Goal: Task Accomplishment & Management: Complete application form

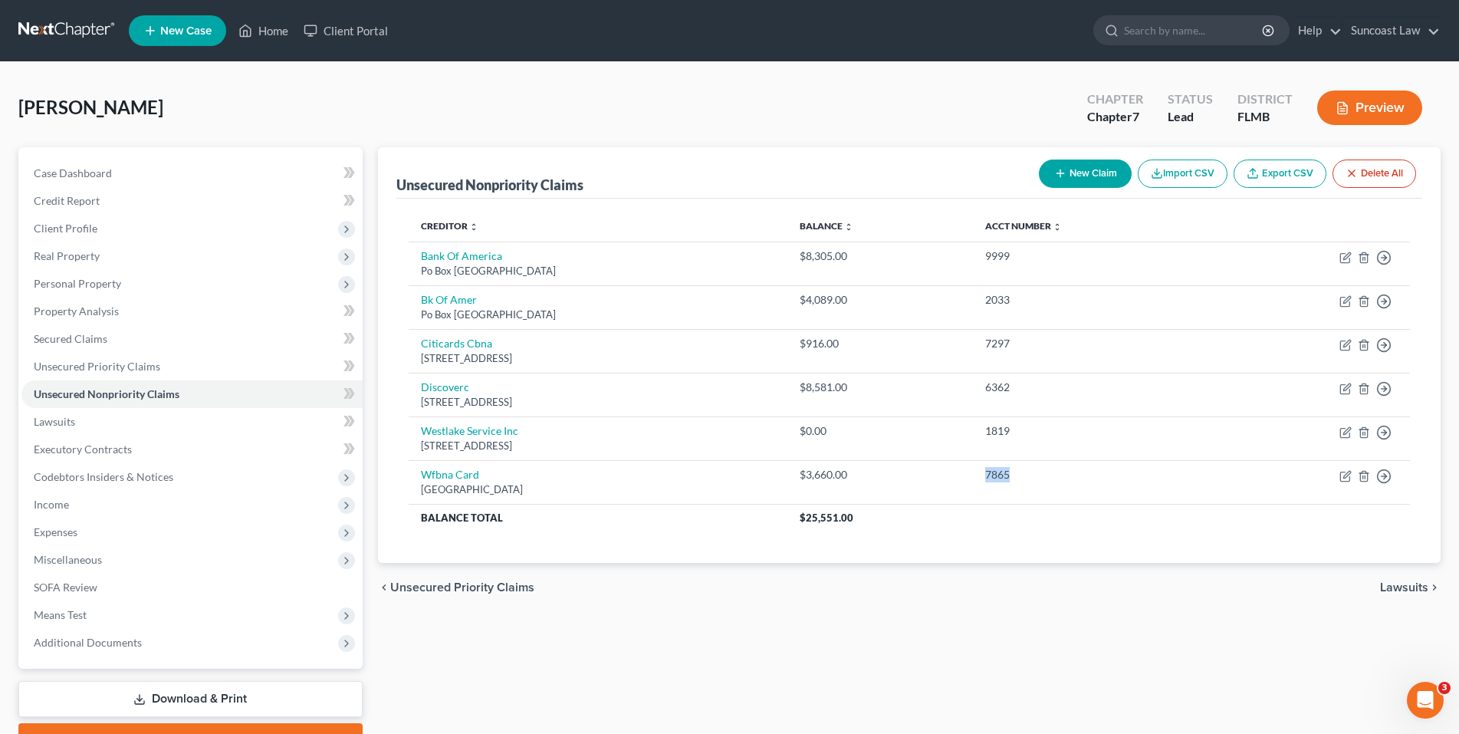
click at [179, 39] on link "New Case" at bounding box center [177, 30] width 97 height 31
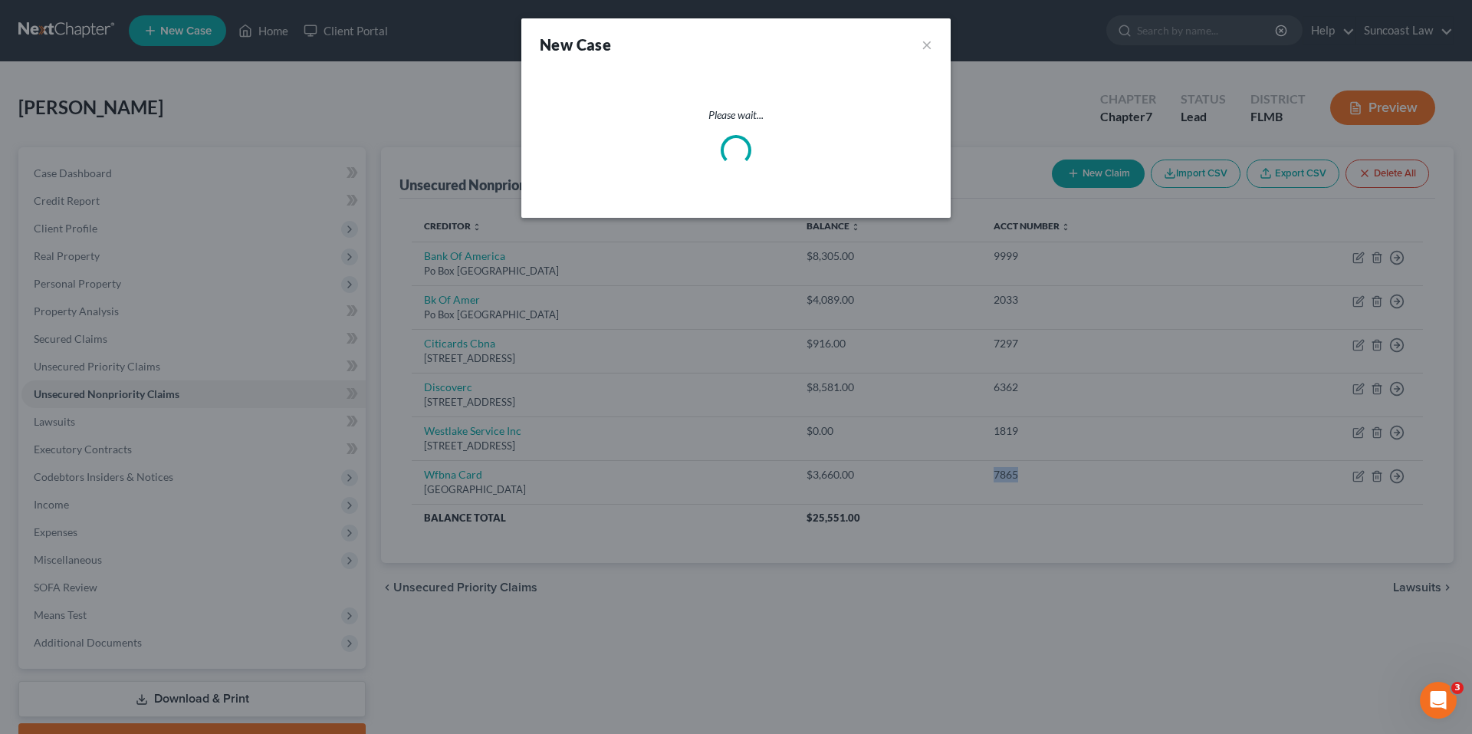
select select "15"
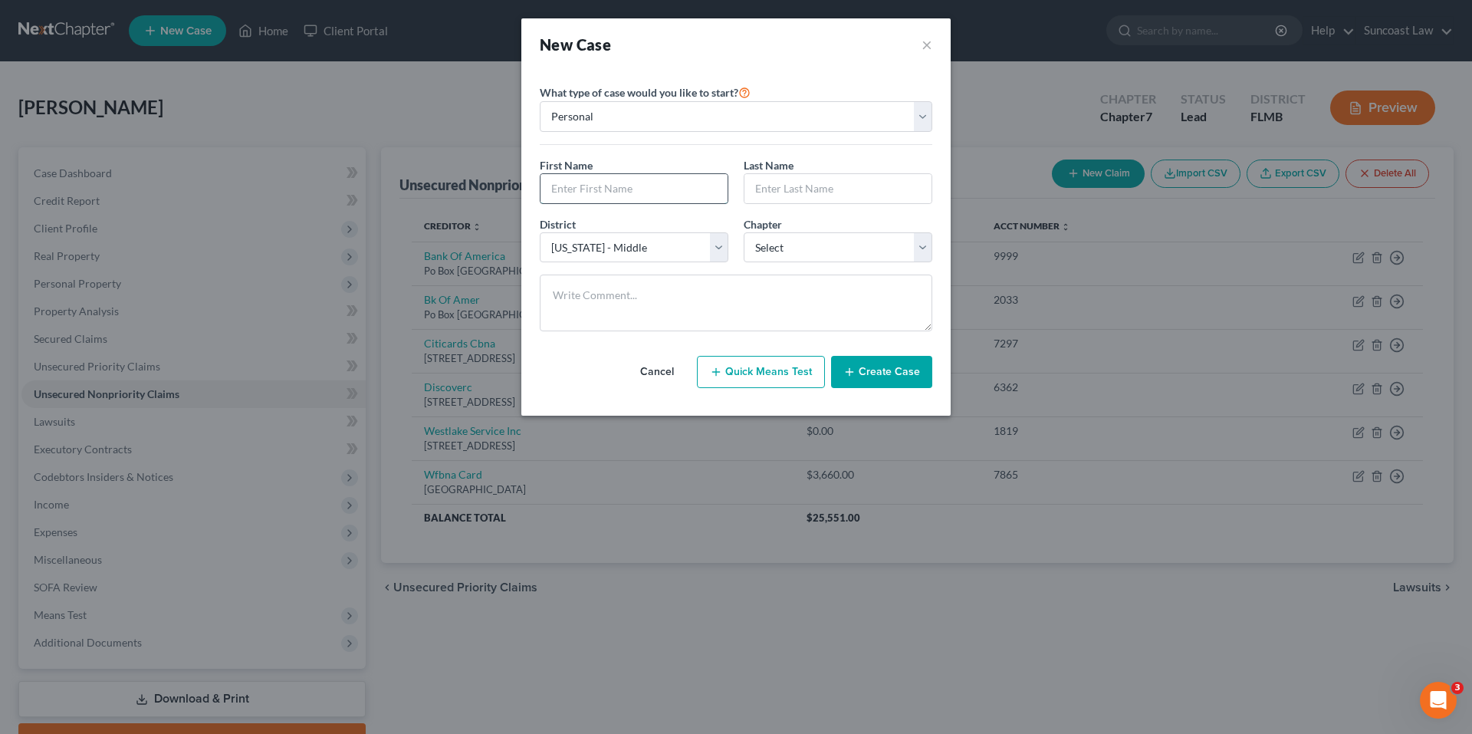
click at [550, 196] on input "text" at bounding box center [634, 188] width 187 height 29
paste input "[PERSON_NAME]"
drag, startPoint x: 585, startPoint y: 190, endPoint x: 625, endPoint y: 191, distance: 39.9
click at [625, 191] on input "[PERSON_NAME]" at bounding box center [634, 188] width 187 height 29
type input "[PERSON_NAME]"
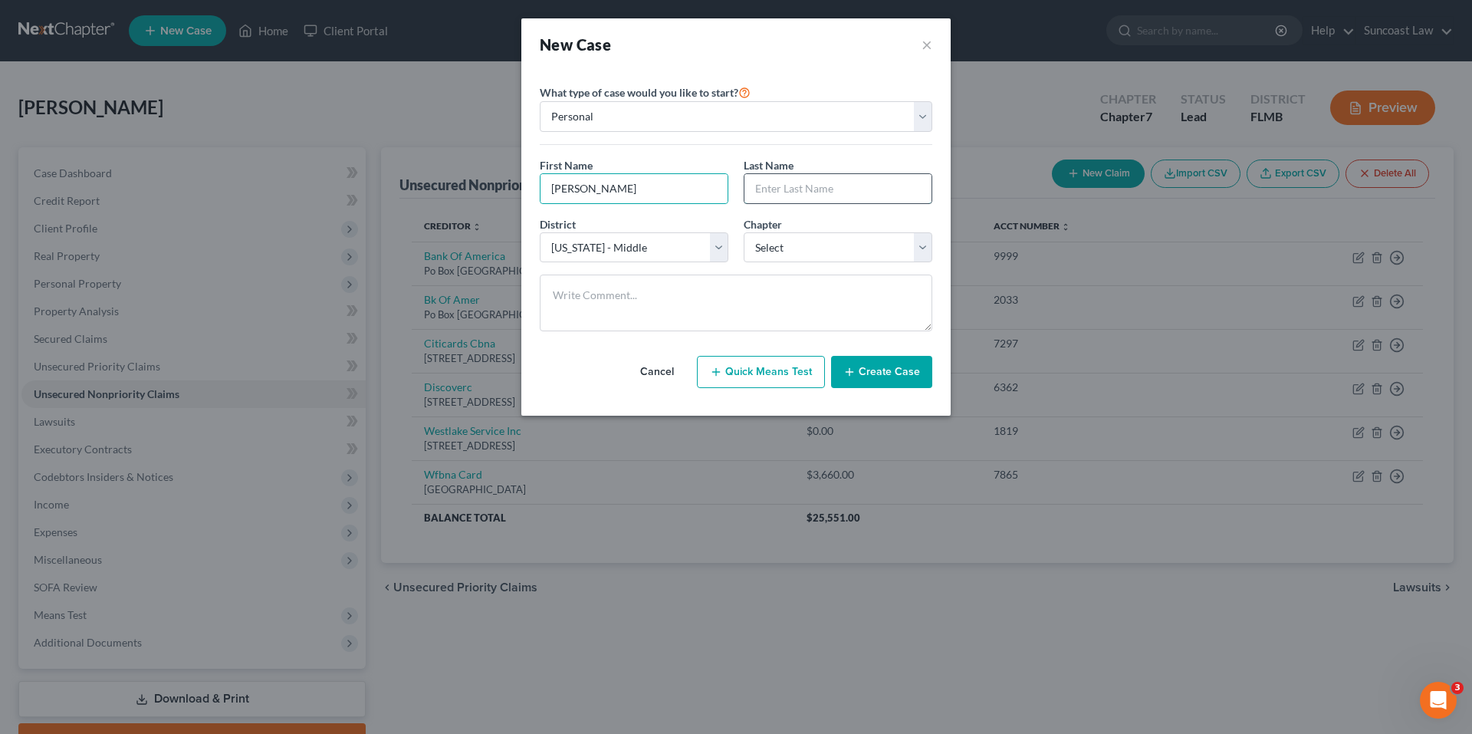
click at [762, 189] on input "text" at bounding box center [837, 188] width 187 height 29
paste input "[PERSON_NAME]"
type input "[PERSON_NAME]"
click at [915, 250] on select "Select 7 11 12 13" at bounding box center [838, 247] width 189 height 31
select select "0"
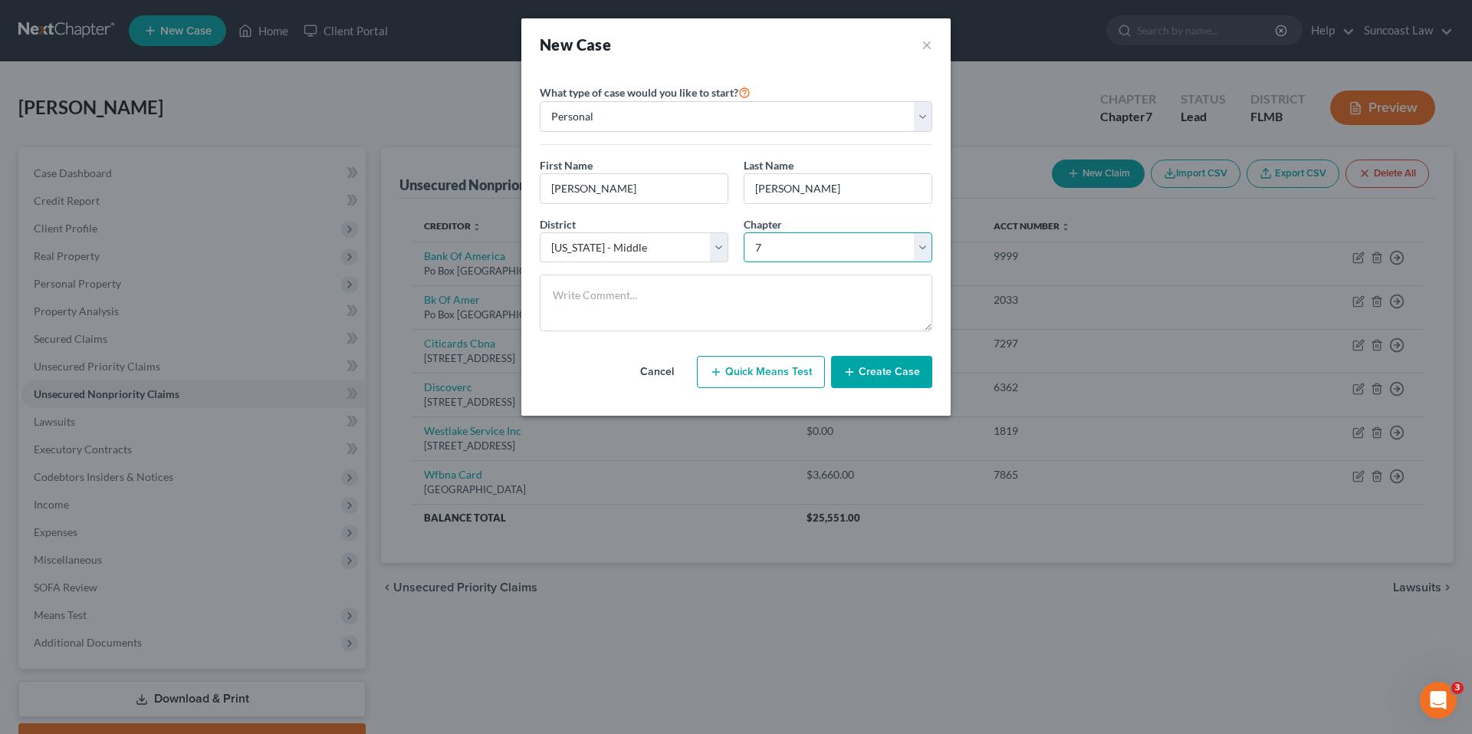
click at [744, 232] on select "Select 7 11 12 13" at bounding box center [838, 247] width 189 height 31
click at [915, 364] on button "Create Case" at bounding box center [881, 372] width 101 height 32
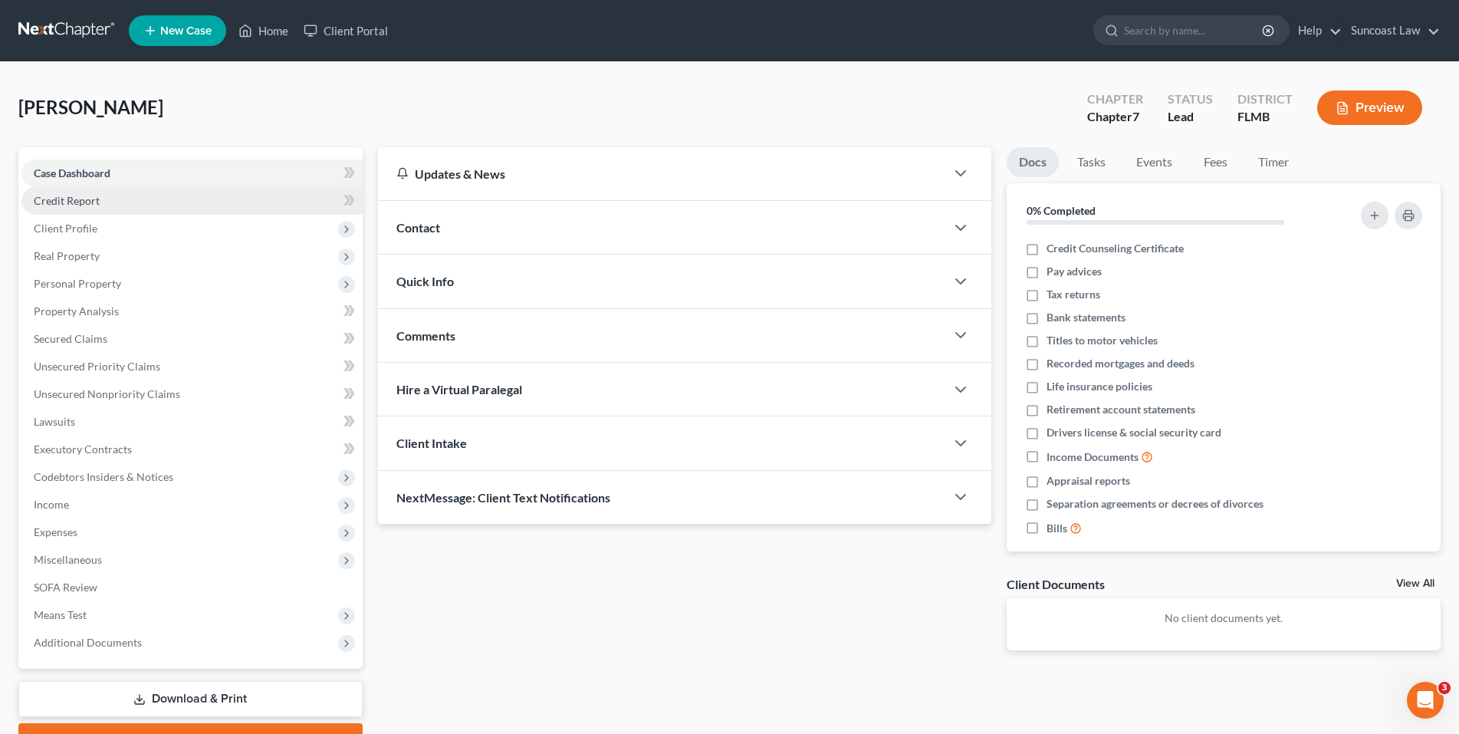
click at [86, 202] on span "Credit Report" at bounding box center [67, 200] width 66 height 13
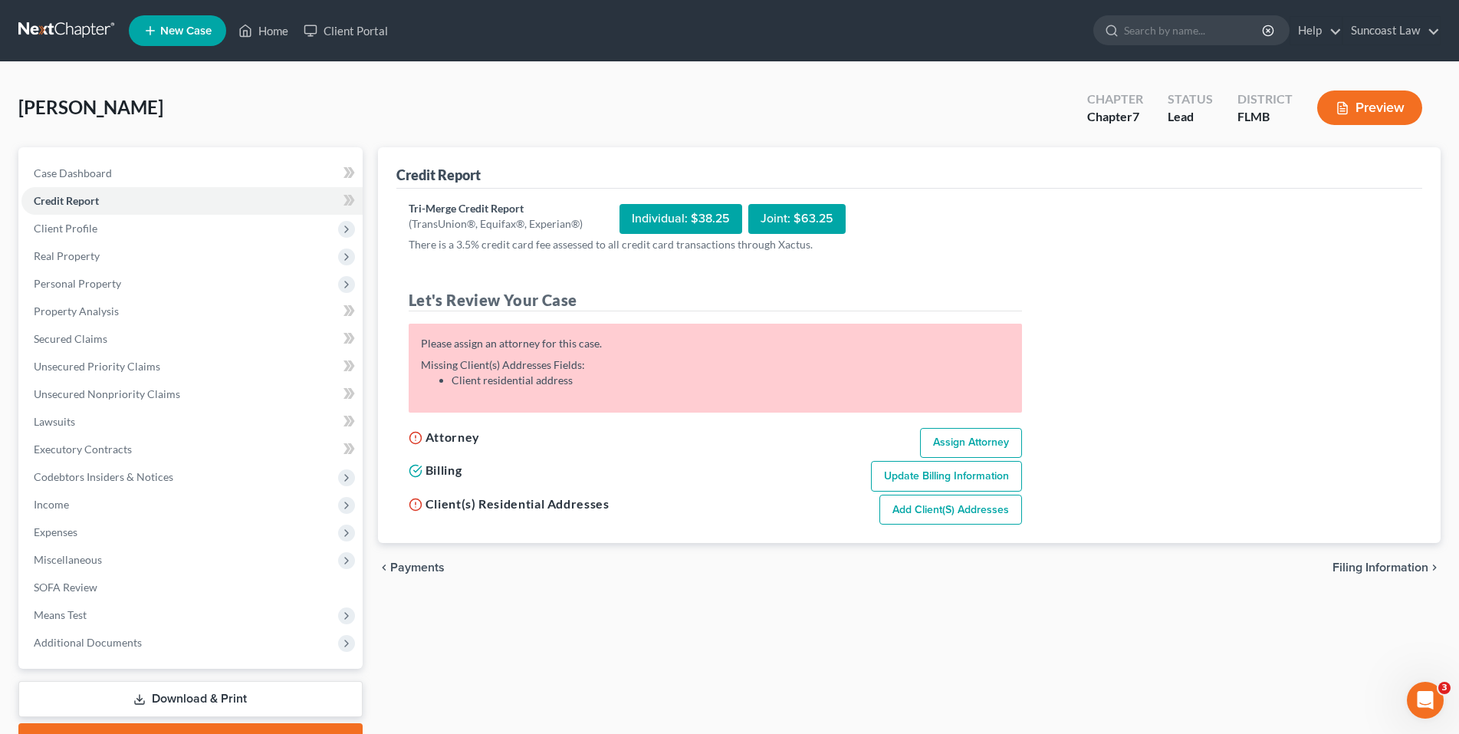
click at [945, 436] on link "Assign Attorney" at bounding box center [971, 443] width 102 height 31
select select "1"
select select "0"
select select "15"
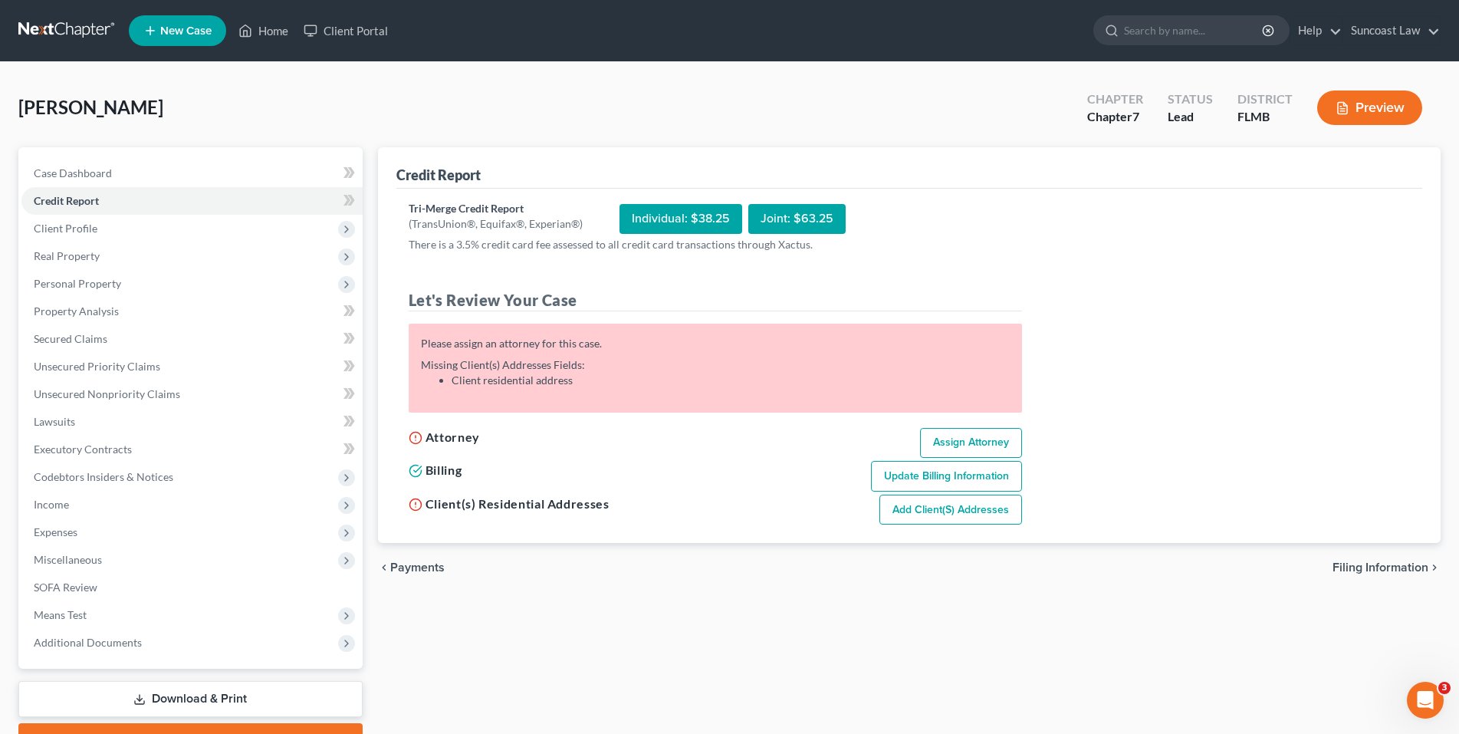
select select "9"
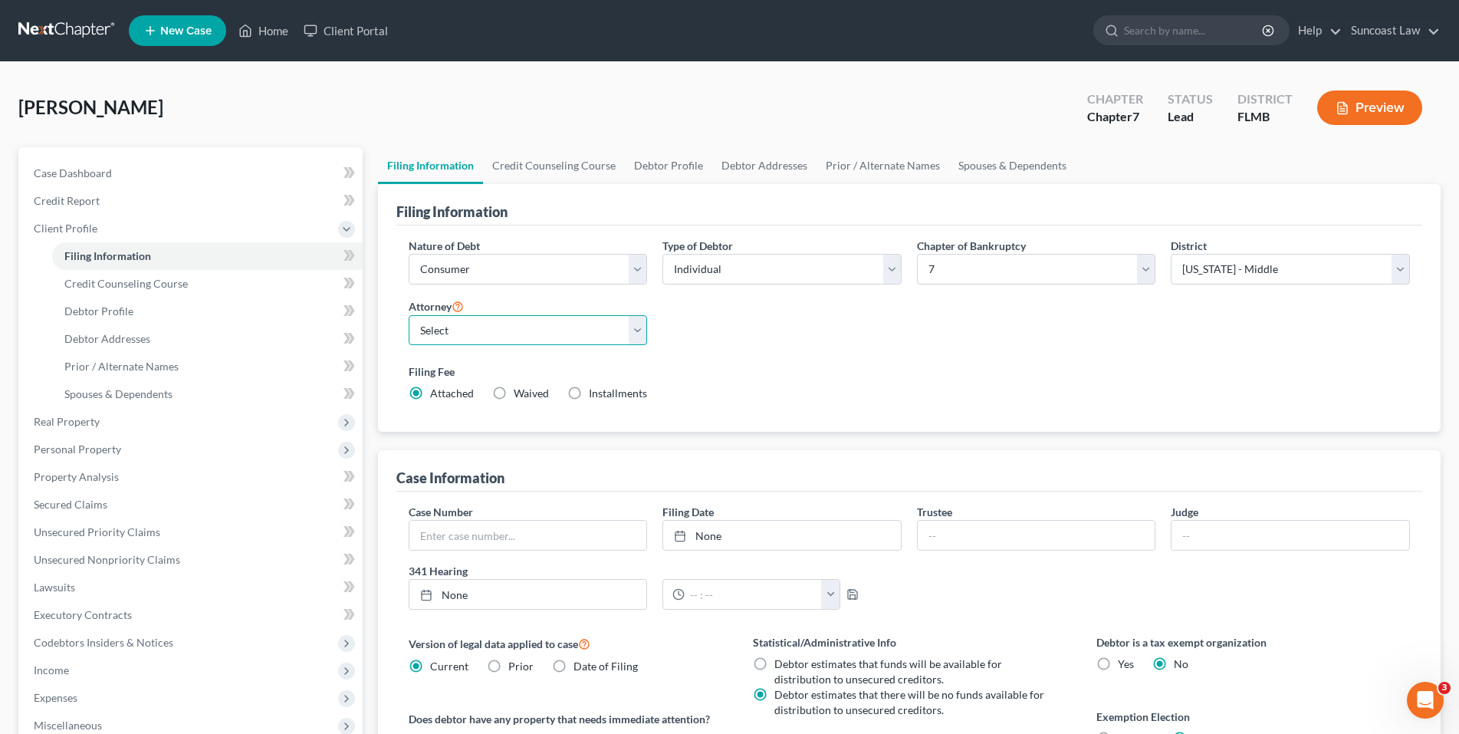
click at [634, 336] on select "Select [PERSON_NAME] - FLMB [PERSON_NAME] - FLMB" at bounding box center [528, 330] width 239 height 31
select select "0"
click at [409, 315] on select "Select [PERSON_NAME] - FLMB [PERSON_NAME] - FLMB" at bounding box center [528, 330] width 239 height 31
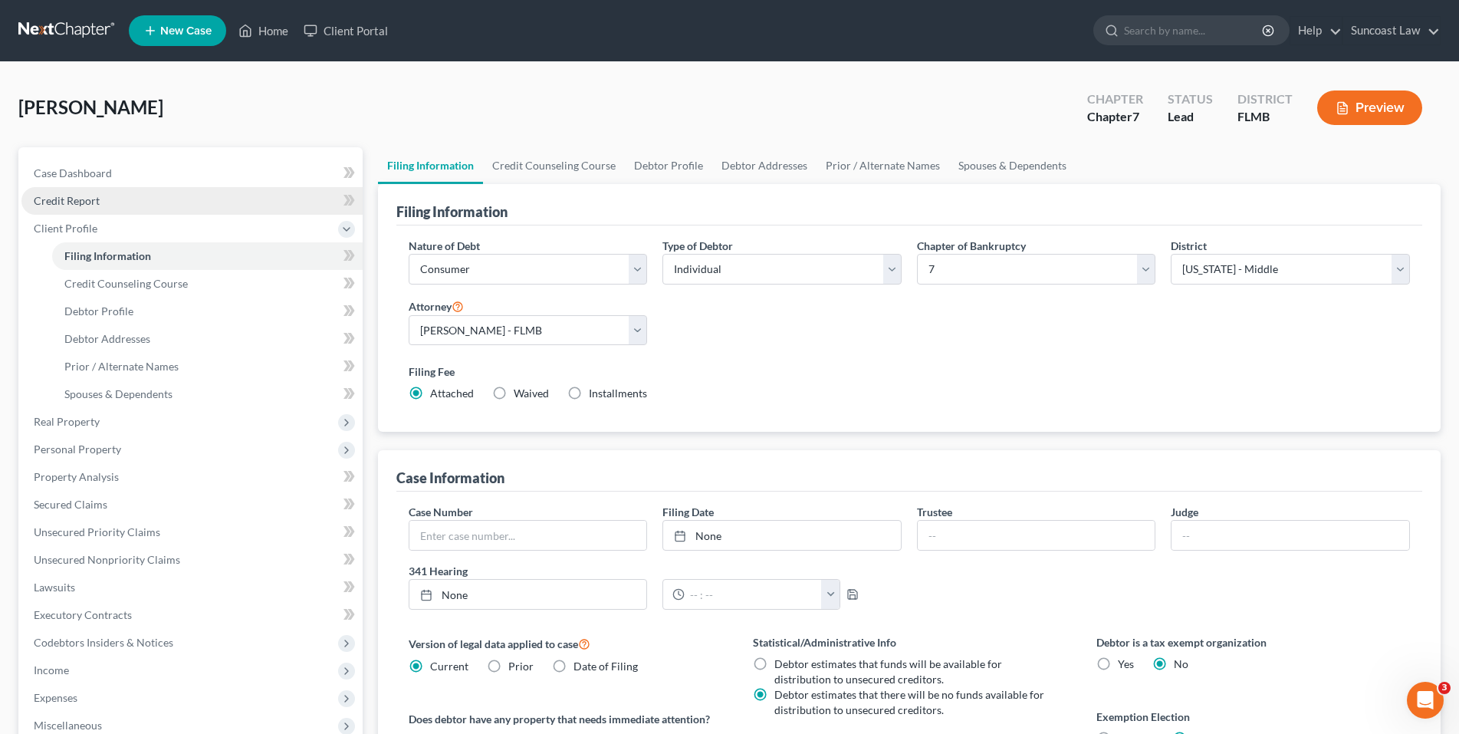
click at [94, 195] on span "Credit Report" at bounding box center [67, 200] width 66 height 13
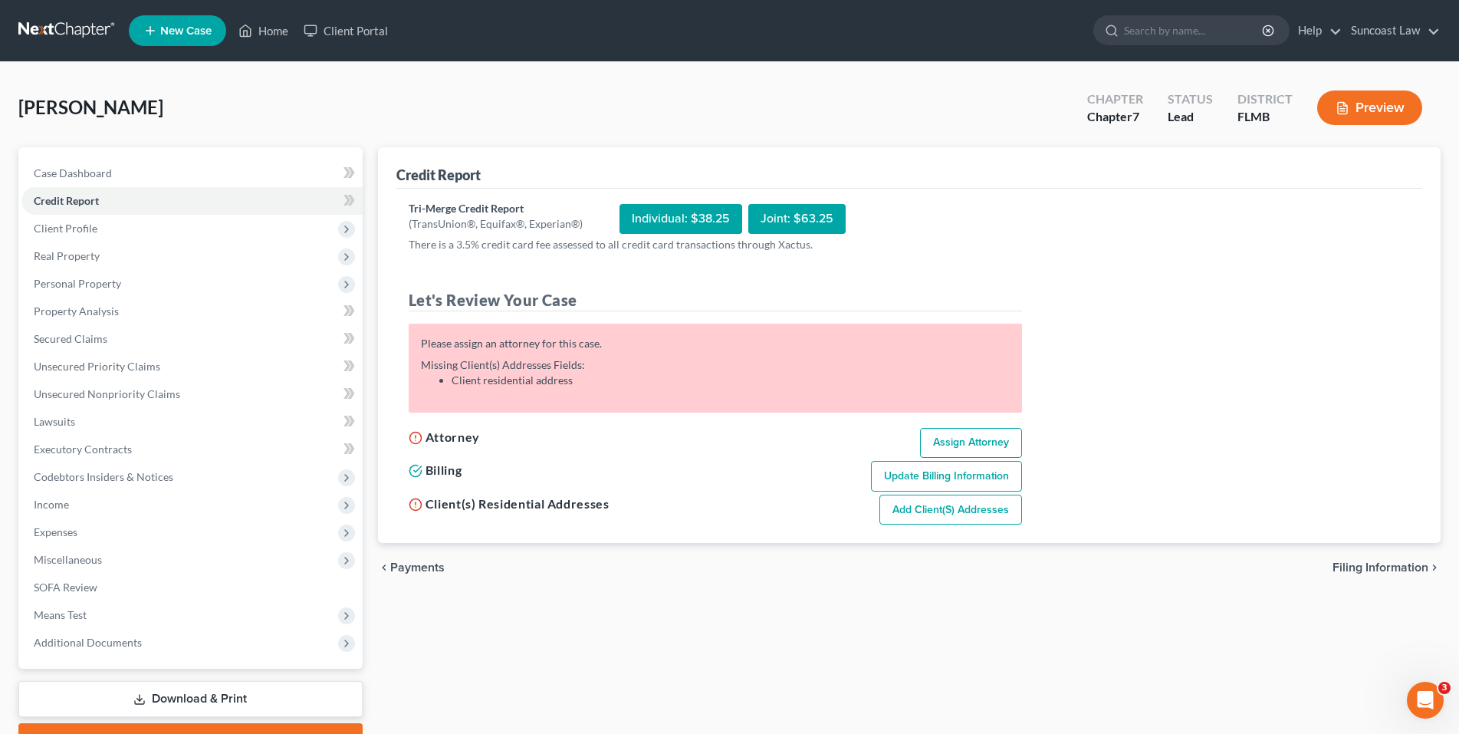
click at [967, 513] on link "Add Client(s) Addresses" at bounding box center [950, 510] width 143 height 31
select select "0"
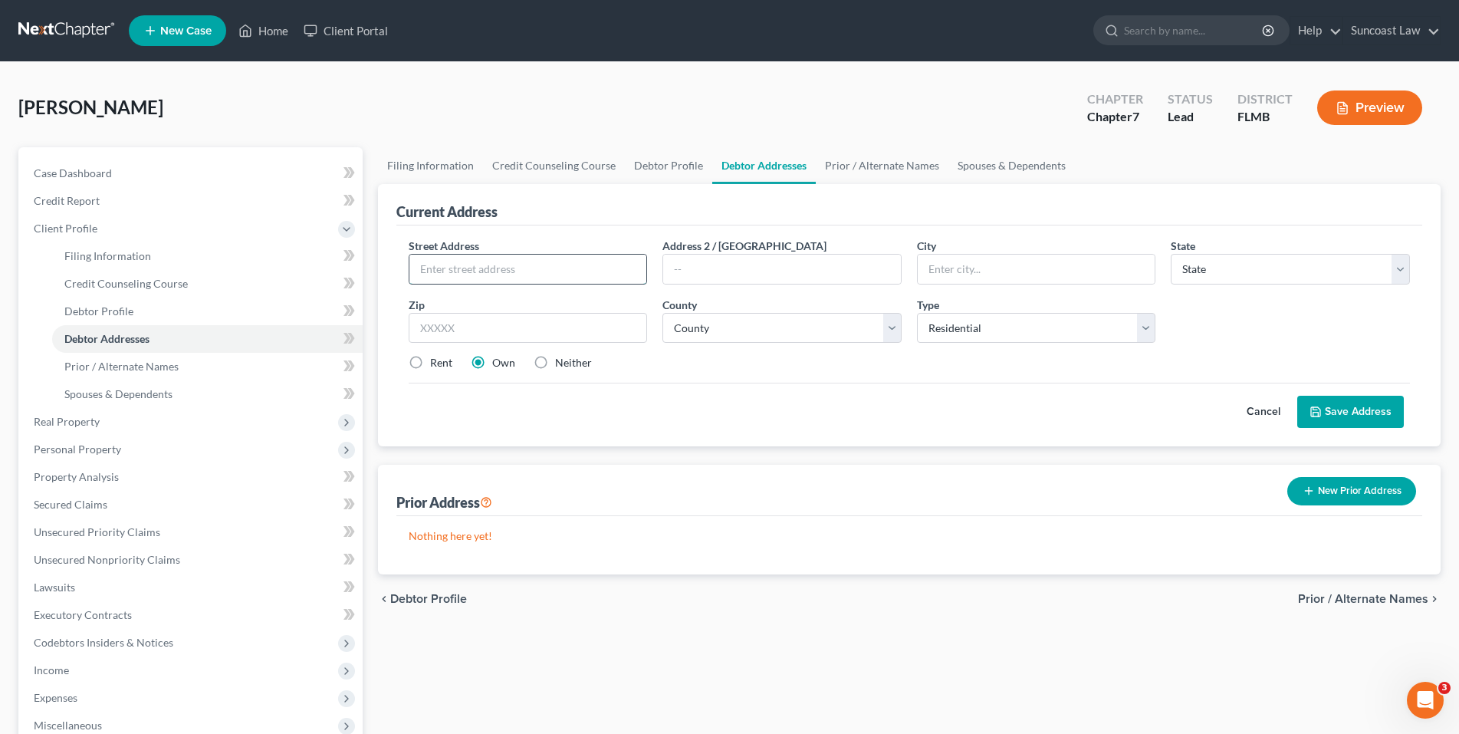
click at [432, 263] on input "text" at bounding box center [528, 269] width 238 height 29
paste input "[STREET_ADDRESS]"
type input "[STREET_ADDRESS]"
click at [460, 320] on input "text" at bounding box center [528, 328] width 239 height 31
type input "32707"
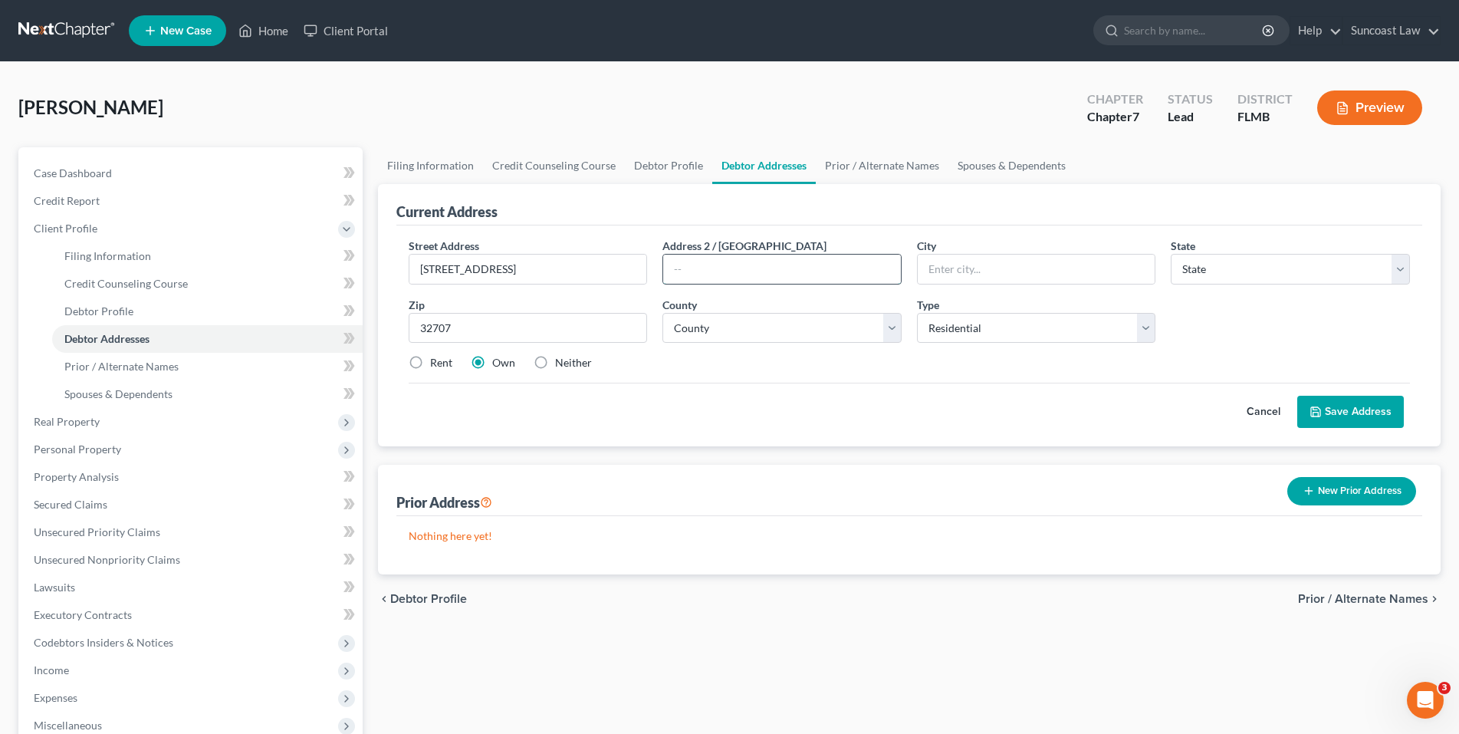
click at [749, 270] on input "text" at bounding box center [782, 269] width 238 height 29
type input "Casselberry"
select select "9"
click at [749, 330] on select "County" at bounding box center [781, 328] width 239 height 31
select select "56"
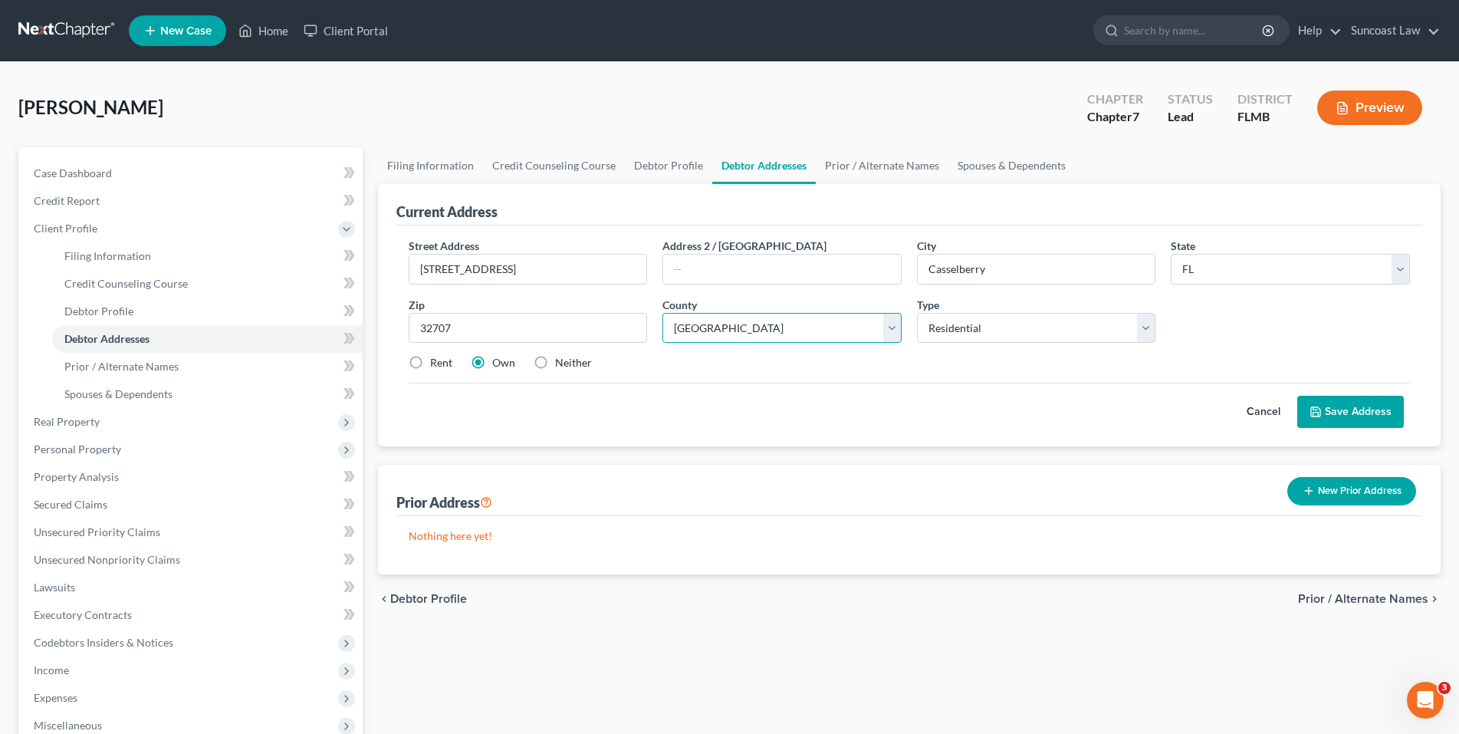
click at [749, 330] on select "County [GEOGRAPHIC_DATA] [GEOGRAPHIC_DATA] [GEOGRAPHIC_DATA] [GEOGRAPHIC_DATA] …" at bounding box center [781, 328] width 239 height 31
click at [1336, 412] on button "Save Address" at bounding box center [1350, 412] width 107 height 32
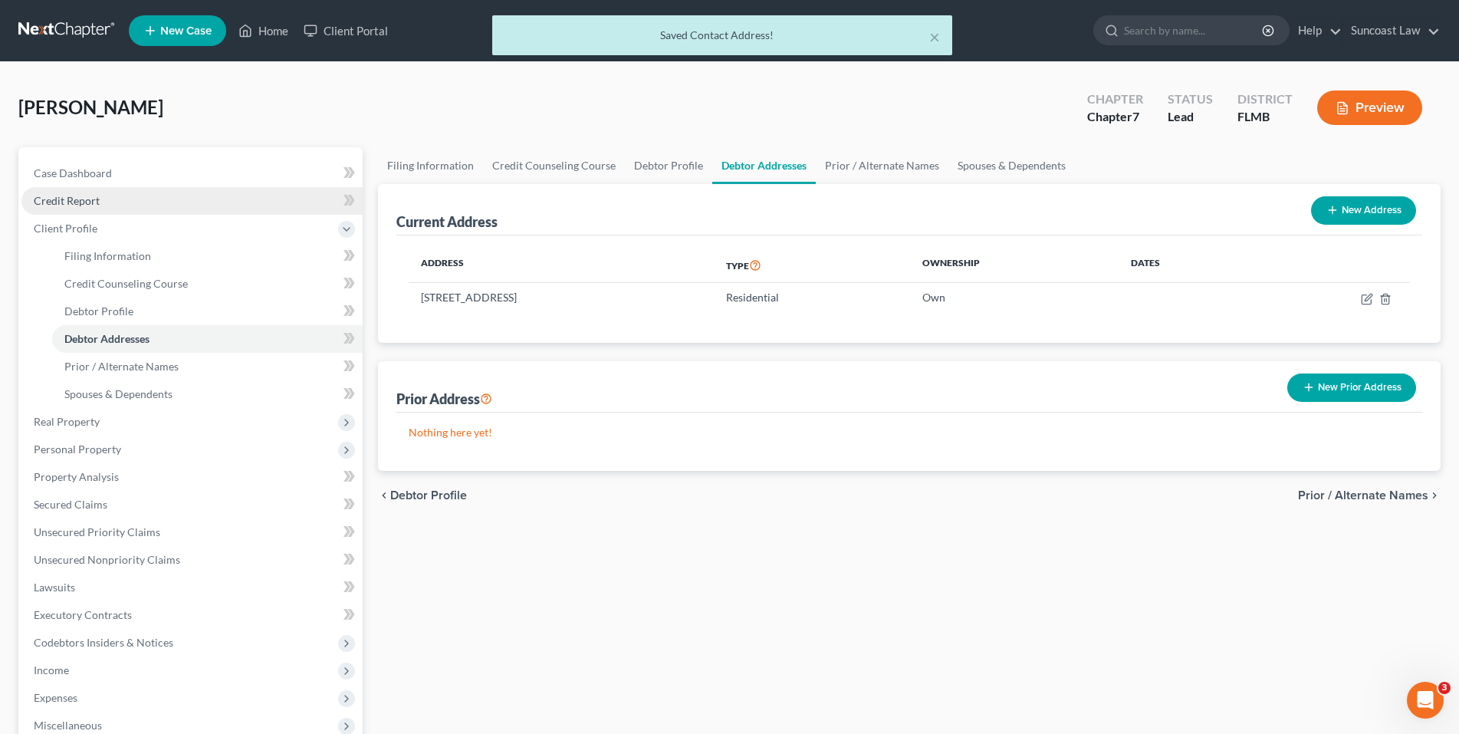
click at [71, 200] on span "Credit Report" at bounding box center [67, 200] width 66 height 13
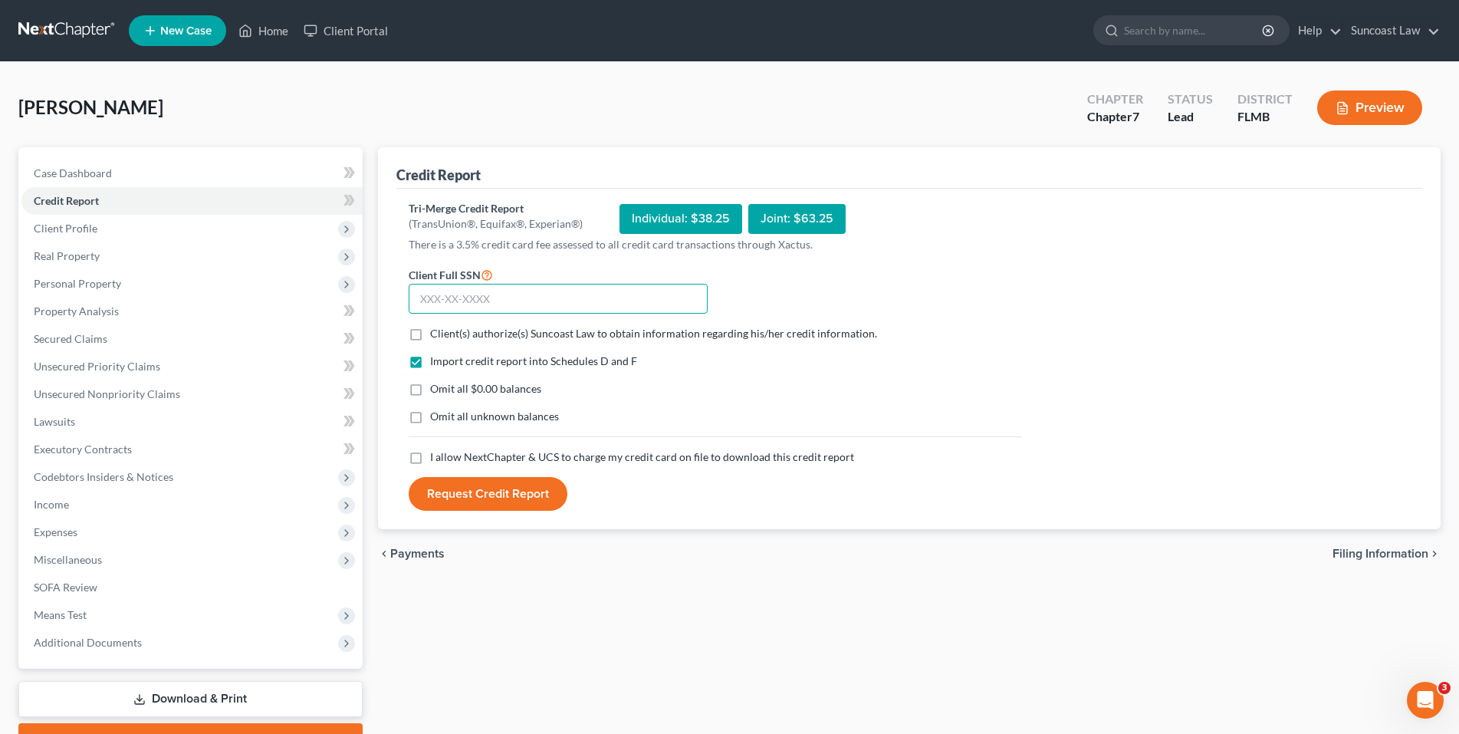
click at [429, 302] on input "text" at bounding box center [558, 299] width 299 height 31
paste input "385-21-7813"
type input "385-21-7813"
click at [430, 334] on label "Client(s) authorize(s) Suncoast Law to obtain information regarding his/her cre…" at bounding box center [653, 333] width 447 height 15
click at [436, 334] on input "Client(s) authorize(s) Suncoast Law to obtain information regarding his/her cre…" at bounding box center [441, 331] width 10 height 10
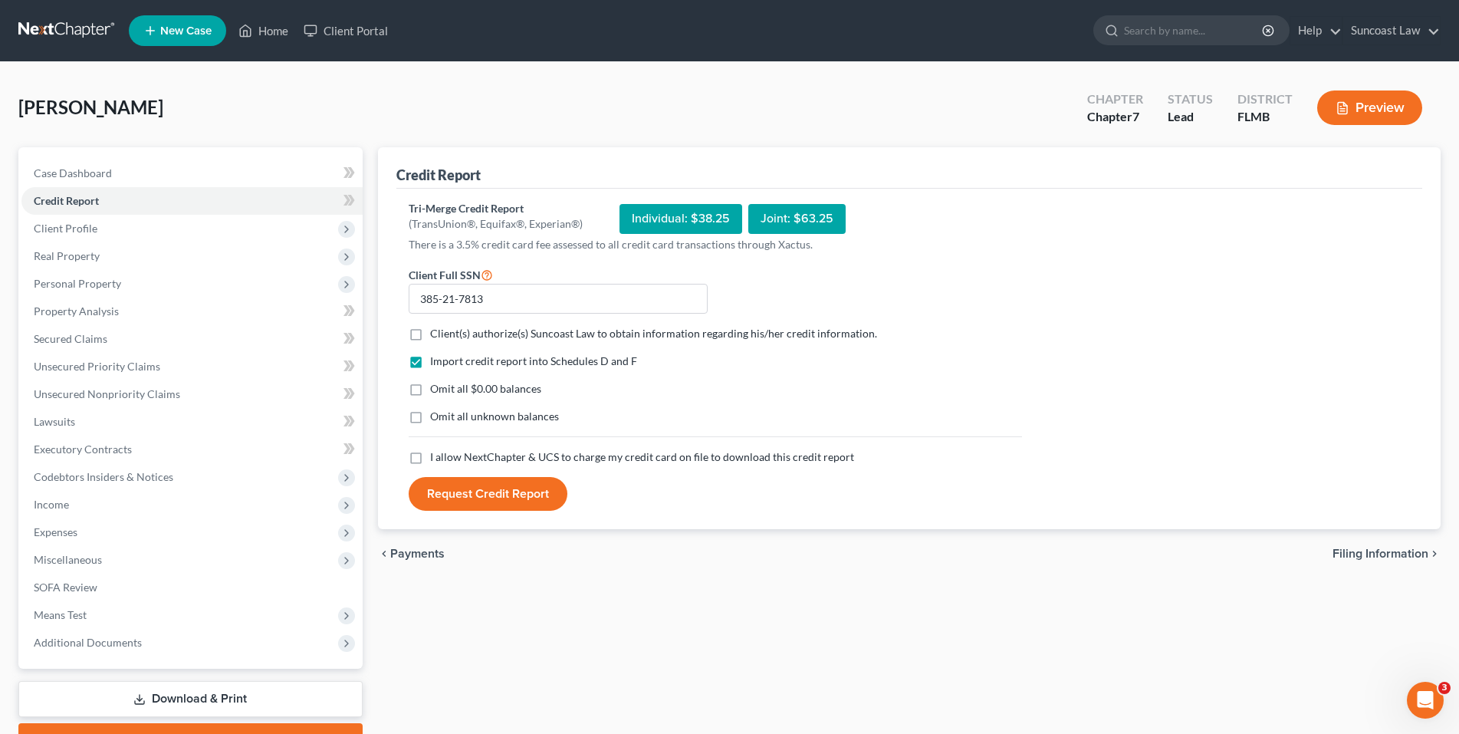
checkbox input "true"
click at [430, 455] on label "I allow NextChapter & UCS to charge my credit card on file to download this cre…" at bounding box center [642, 456] width 424 height 15
click at [436, 455] on input "I allow NextChapter & UCS to charge my credit card on file to download this cre…" at bounding box center [441, 454] width 10 height 10
checkbox input "true"
click at [463, 488] on button "Request Credit Report" at bounding box center [488, 494] width 159 height 34
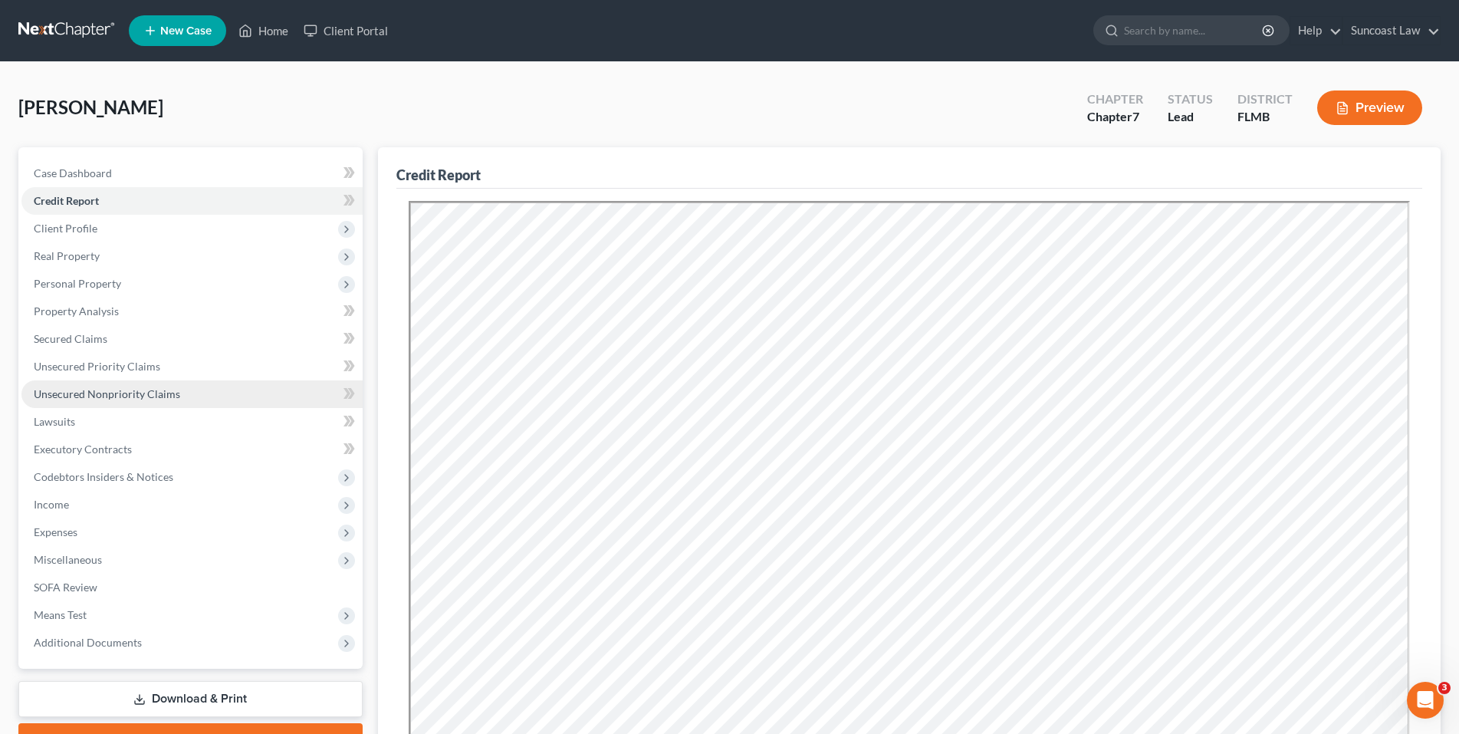
click at [142, 391] on span "Unsecured Nonpriority Claims" at bounding box center [107, 393] width 146 height 13
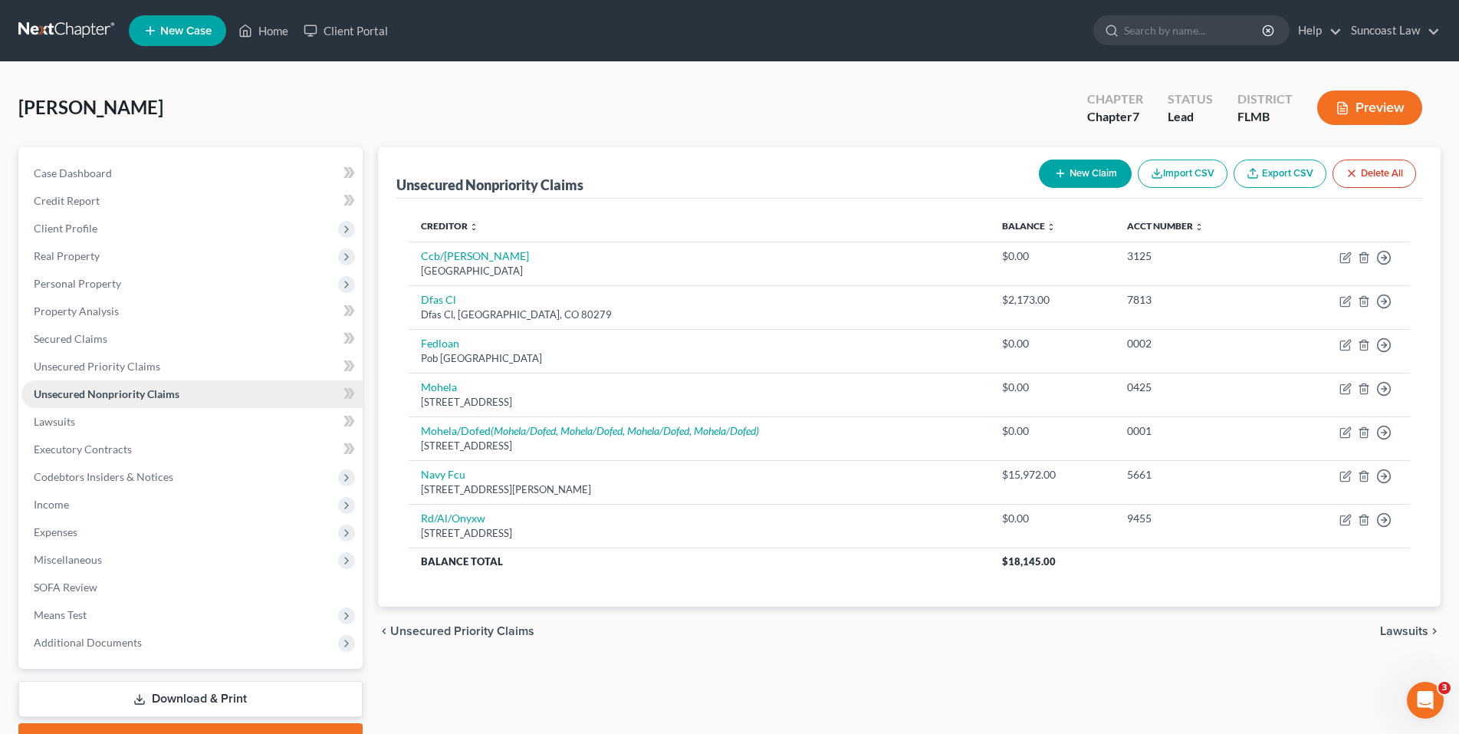
click at [133, 387] on span "Unsecured Nonpriority Claims" at bounding box center [107, 393] width 146 height 13
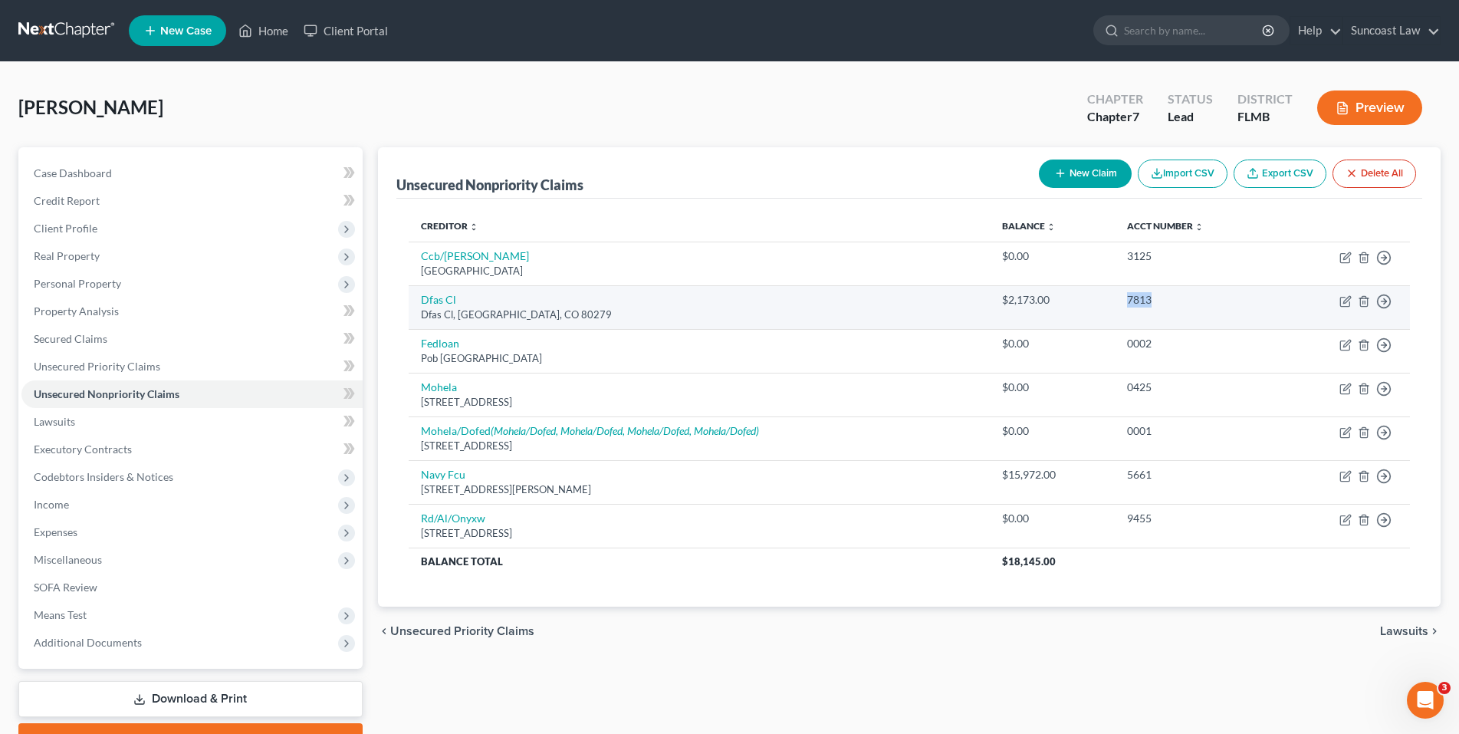
drag, startPoint x: 1204, startPoint y: 302, endPoint x: 1122, endPoint y: 298, distance: 82.1
click at [1122, 298] on td "7813" at bounding box center [1196, 307] width 163 height 44
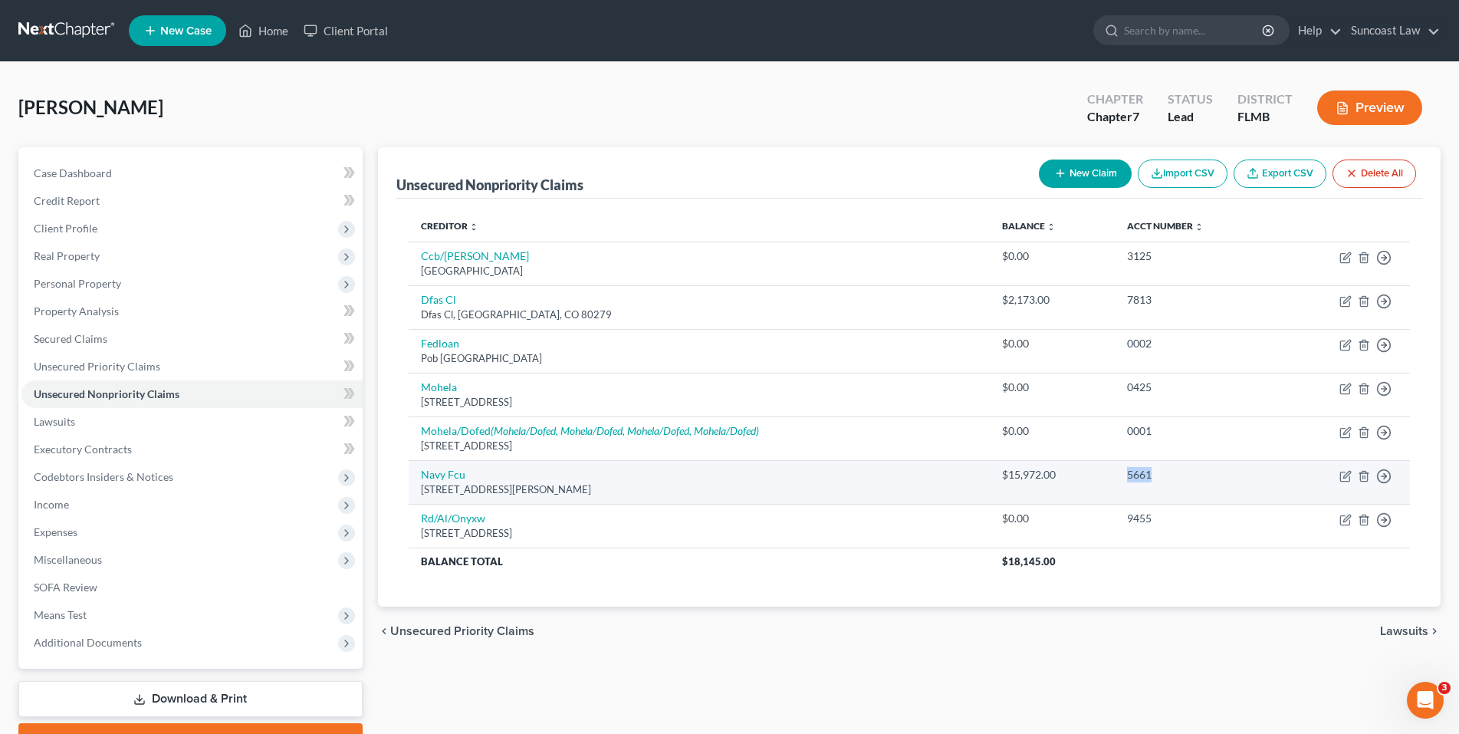
drag, startPoint x: 1171, startPoint y: 473, endPoint x: 1125, endPoint y: 472, distance: 46.0
click at [1124, 472] on td "5661" at bounding box center [1196, 482] width 163 height 44
copy div "5661"
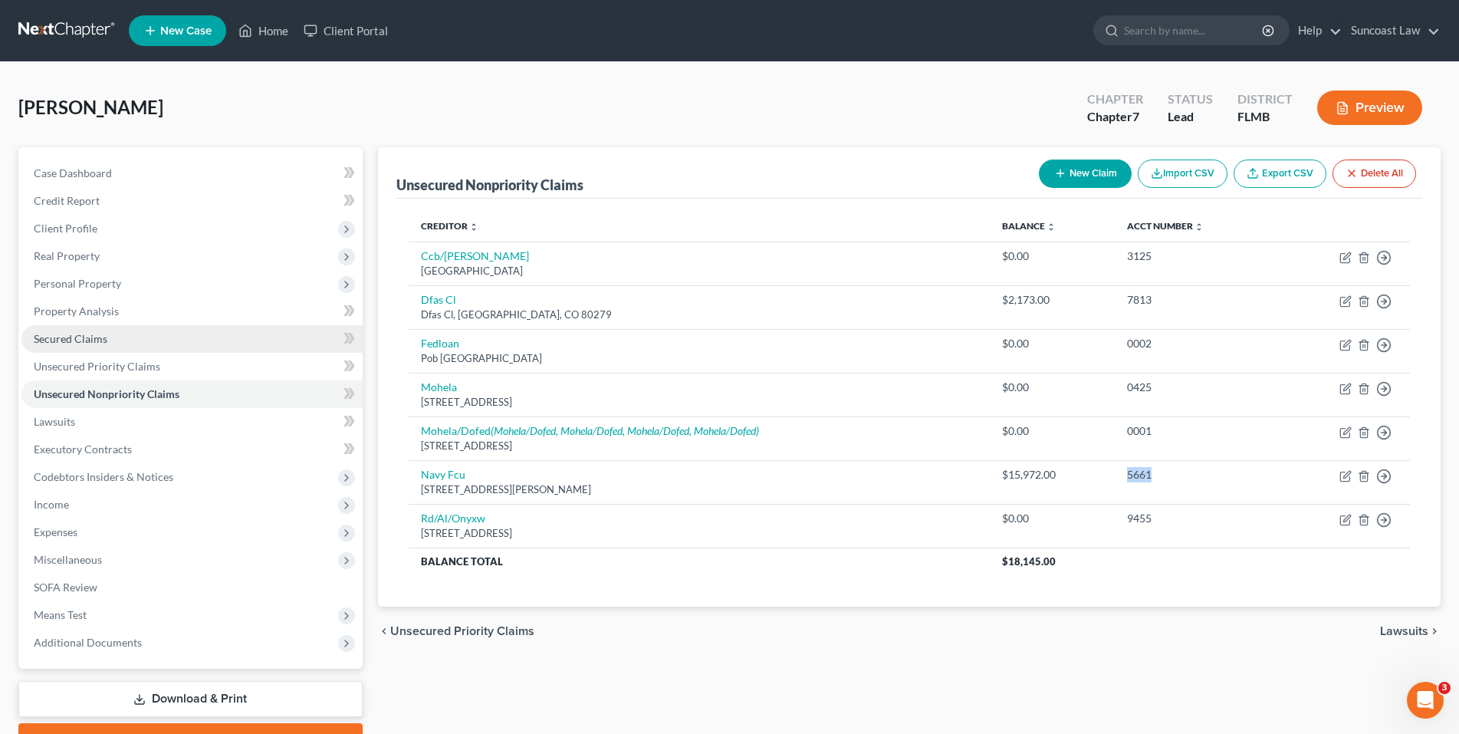
click at [89, 332] on span "Secured Claims" at bounding box center [71, 338] width 74 height 13
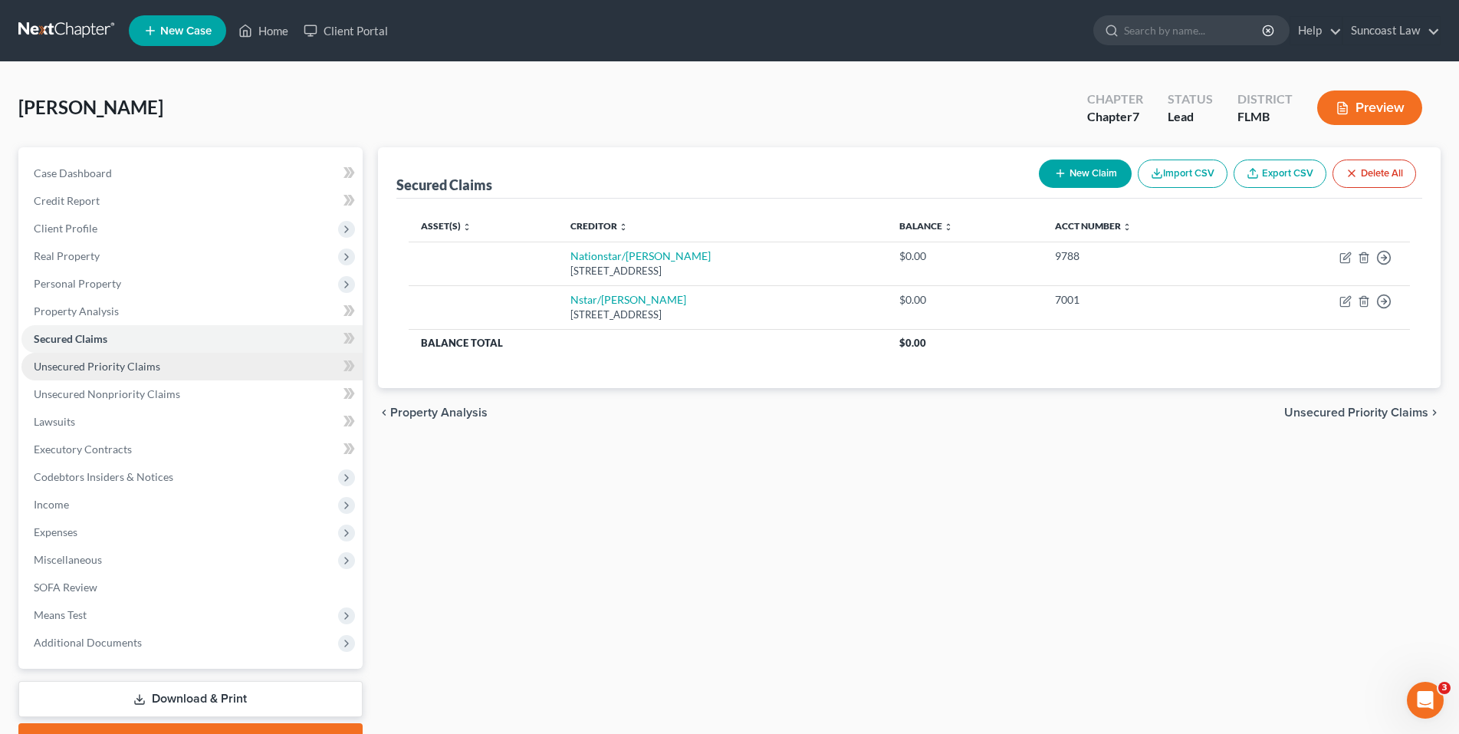
click at [92, 371] on span "Unsecured Priority Claims" at bounding box center [97, 366] width 127 height 13
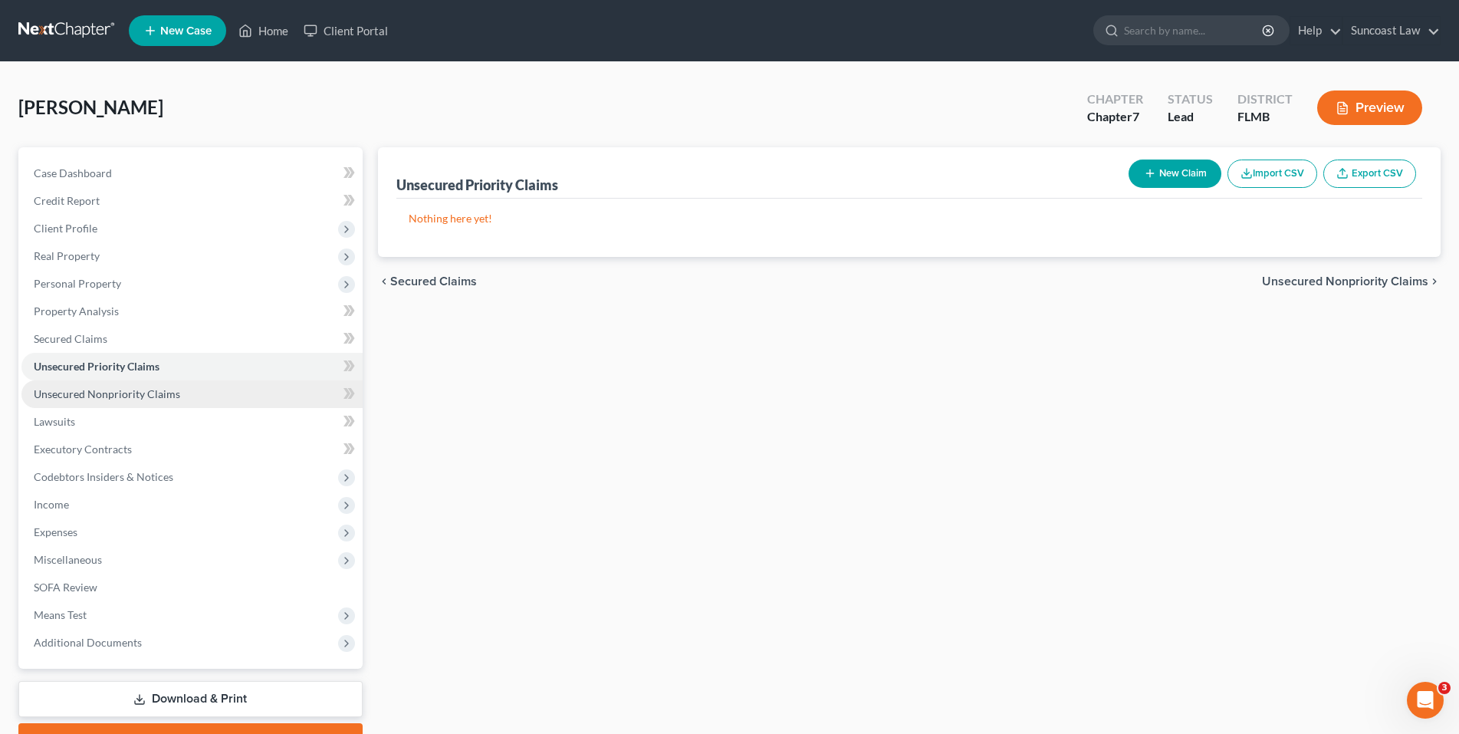
click at [97, 401] on link "Unsecured Nonpriority Claims" at bounding box center [191, 394] width 341 height 28
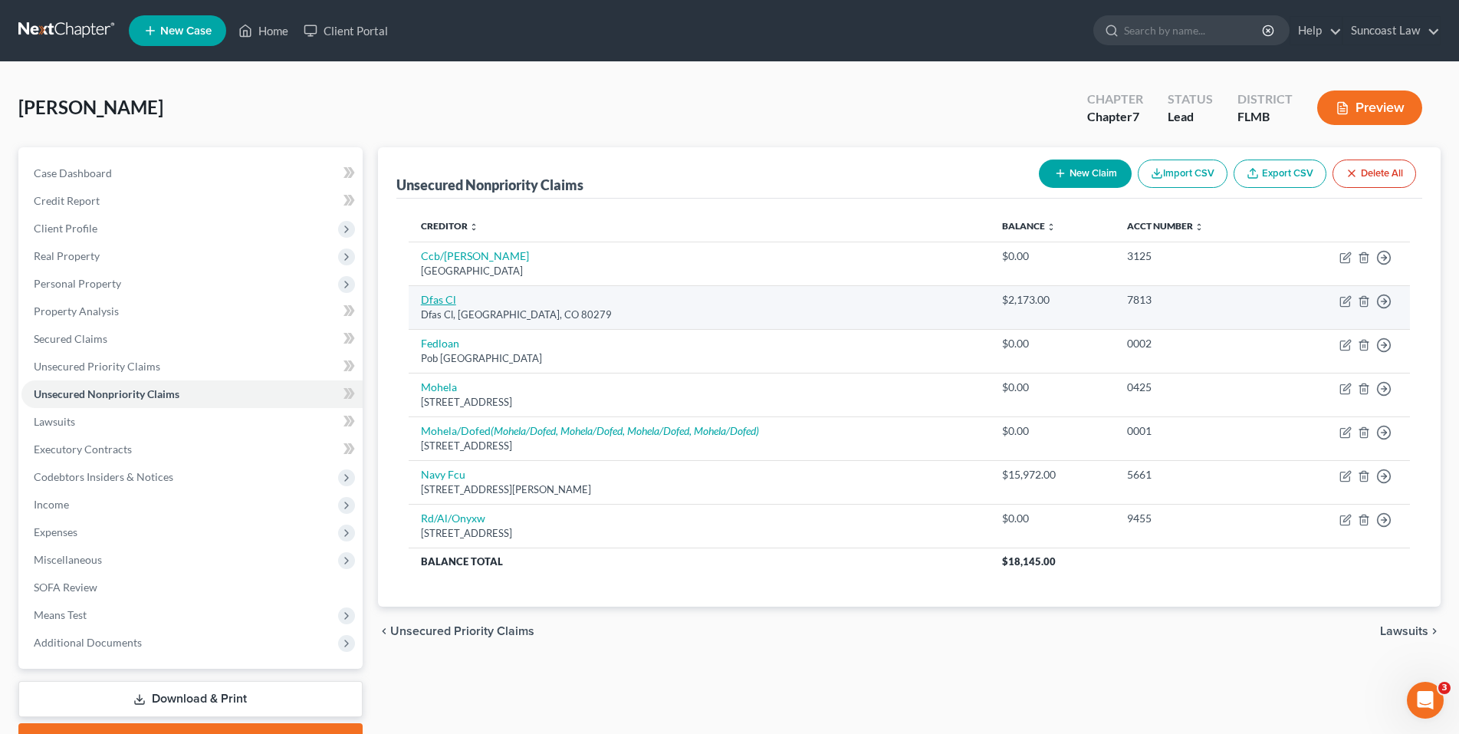
click at [444, 301] on link "Dfas Cl" at bounding box center [438, 299] width 35 height 13
select select "5"
select select "0"
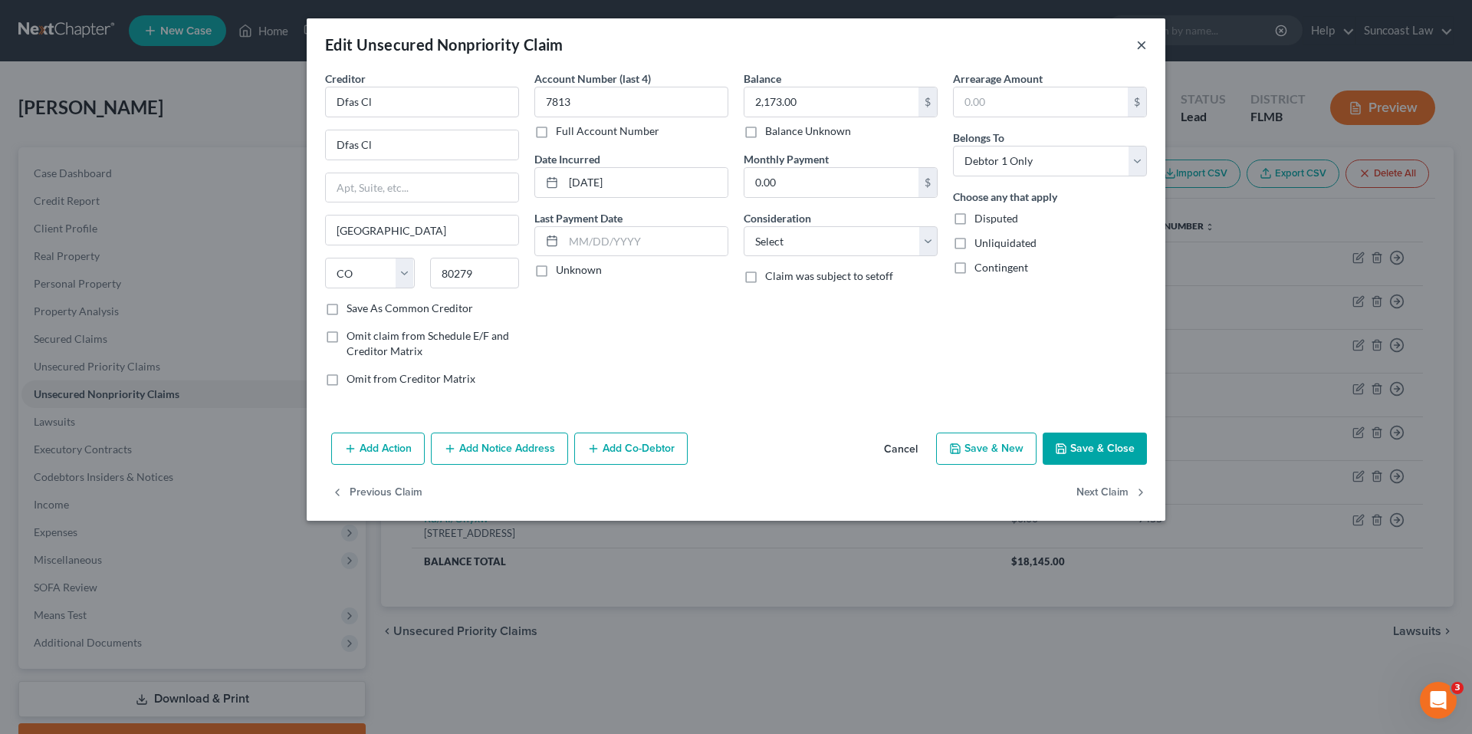
click at [1142, 44] on button "×" at bounding box center [1141, 44] width 11 height 18
